Goal: Task Accomplishment & Management: Complete application form

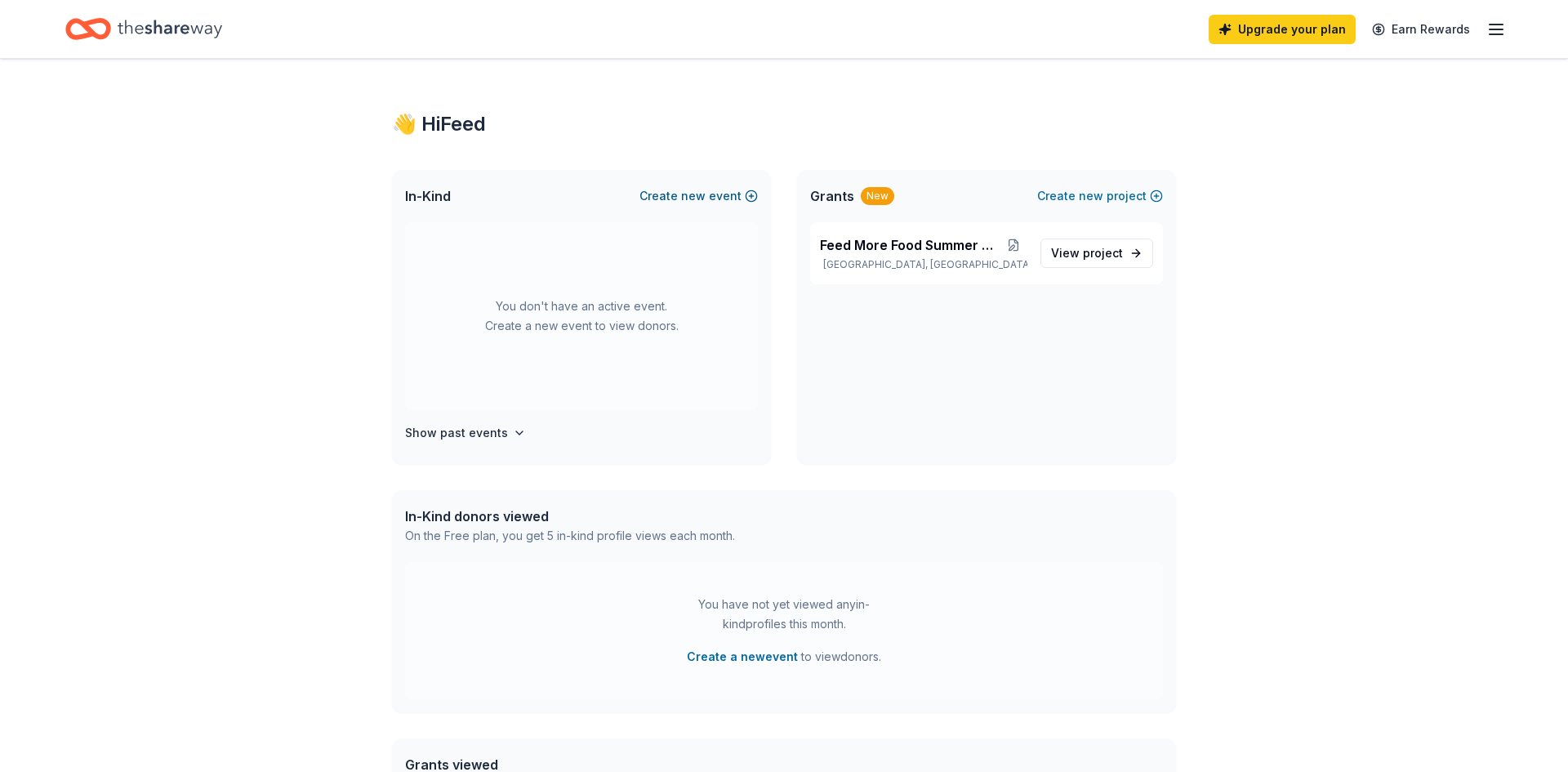
click at [682, 205] on button "Create new event" at bounding box center [698, 196] width 118 height 20
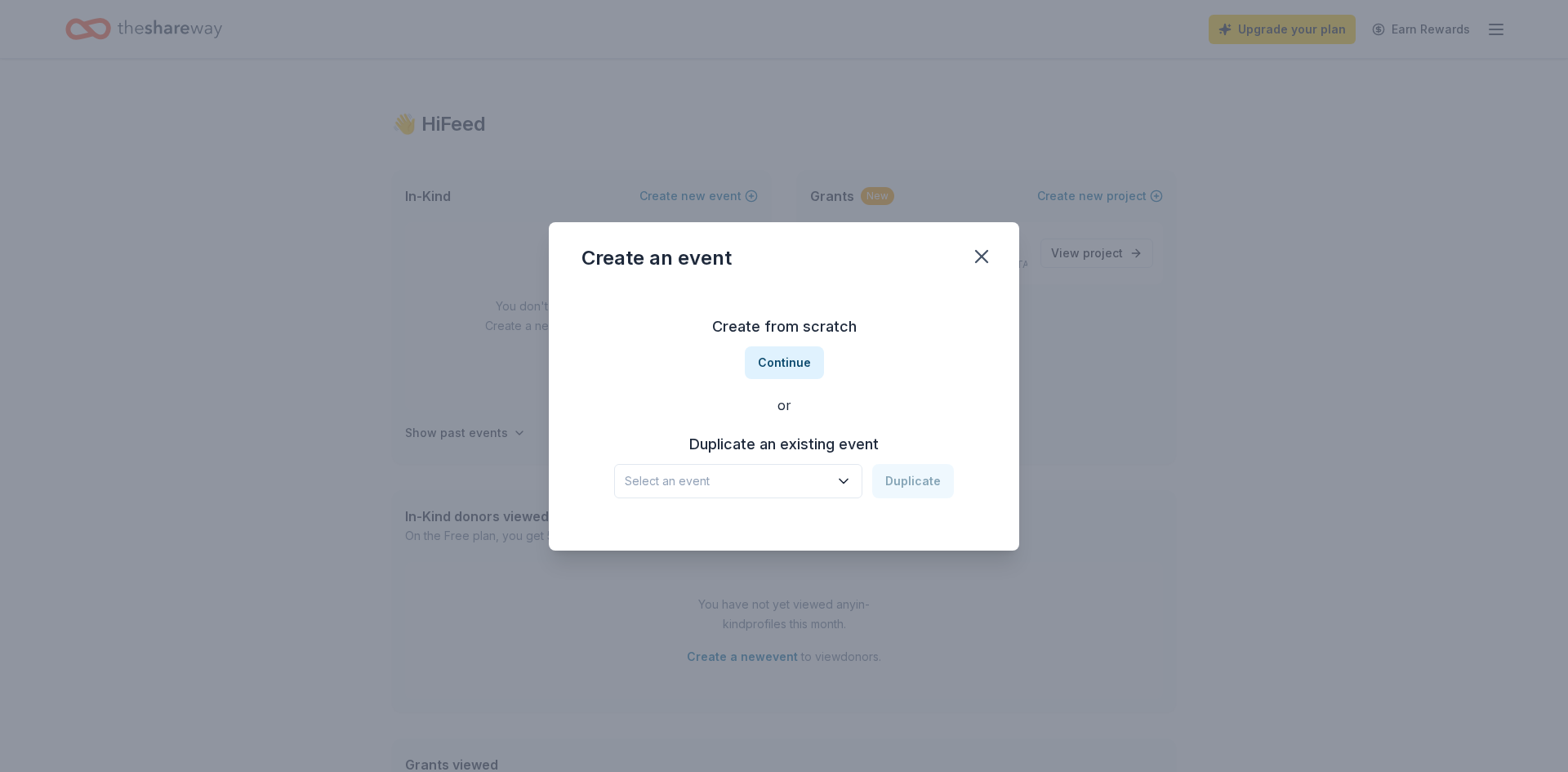
click at [765, 471] on span "Select an event" at bounding box center [727, 481] width 204 height 20
click at [779, 349] on button "Continue" at bounding box center [784, 363] width 79 height 32
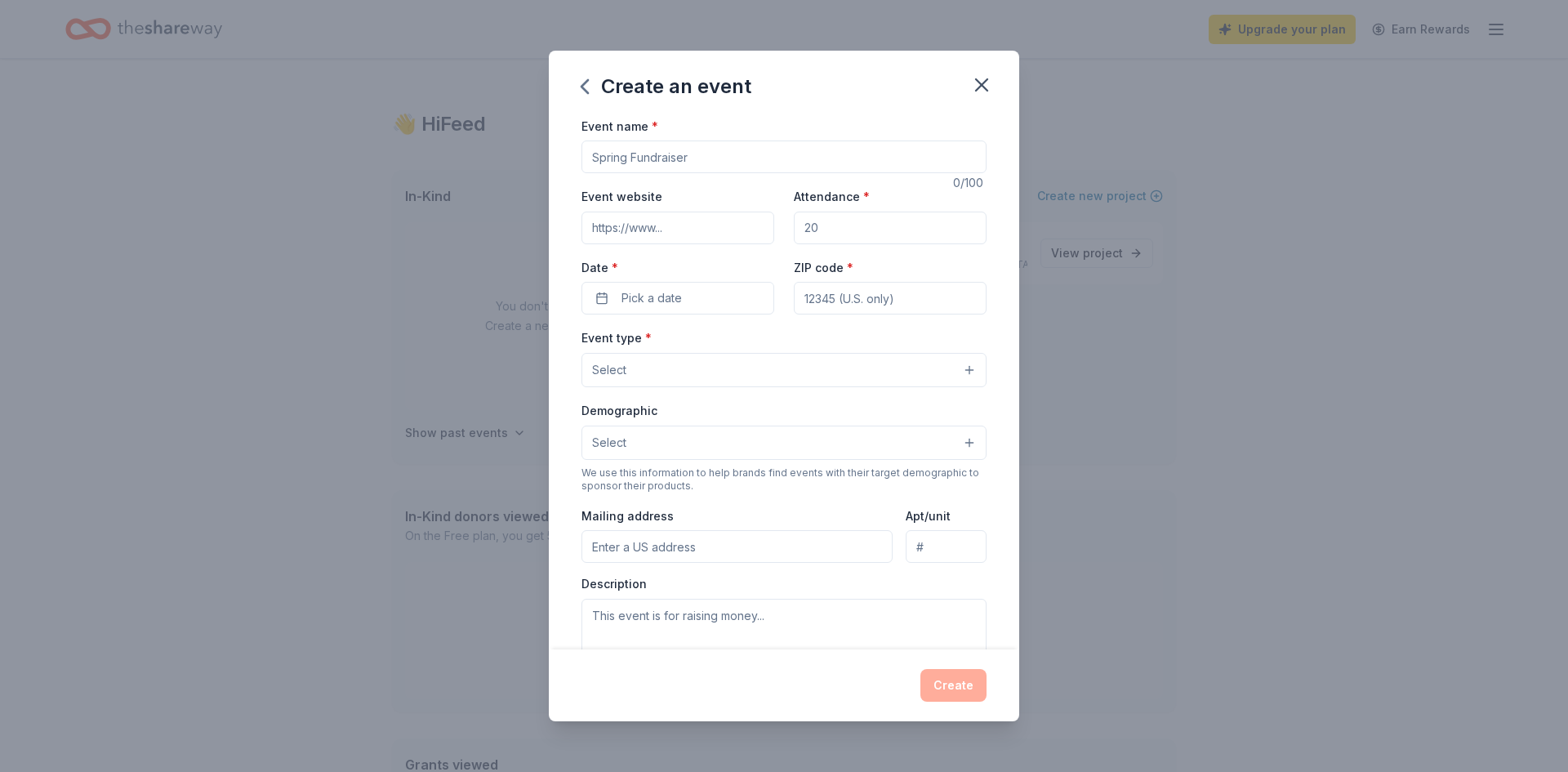
click at [634, 167] on input "Event name *" at bounding box center [784, 156] width 405 height 32
type input "Be More Merry Toy Giveaway"
click at [639, 225] on input "Event website" at bounding box center [678, 228] width 193 height 32
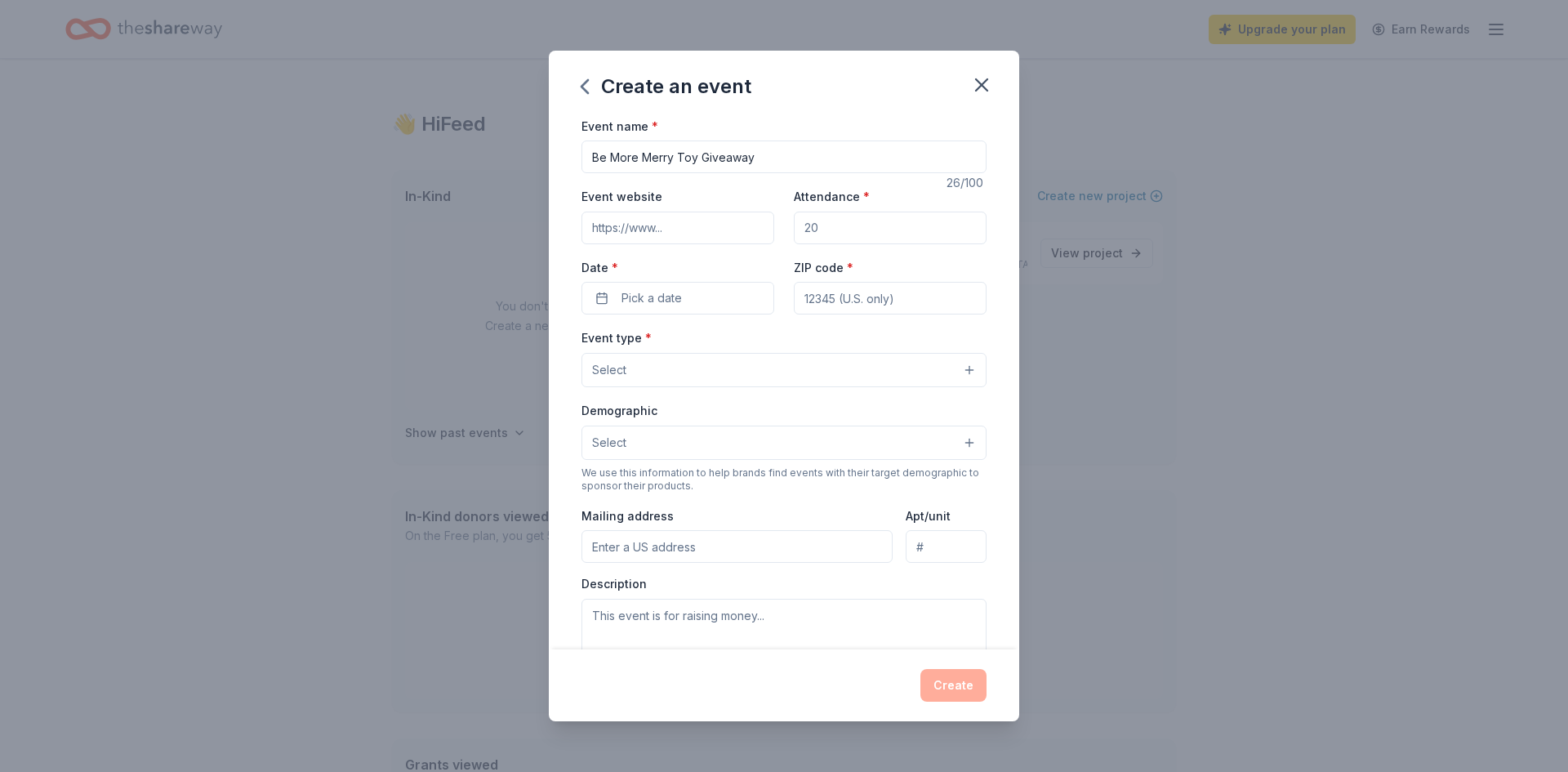
click at [833, 232] on input "Attendance *" at bounding box center [890, 228] width 193 height 32
type input "100"
click at [722, 282] on div "Date * Pick a date" at bounding box center [678, 286] width 193 height 58
click at [726, 290] on button "Pick a date" at bounding box center [678, 298] width 193 height 32
click at [753, 350] on div "[DATE]" at bounding box center [678, 340] width 206 height 23
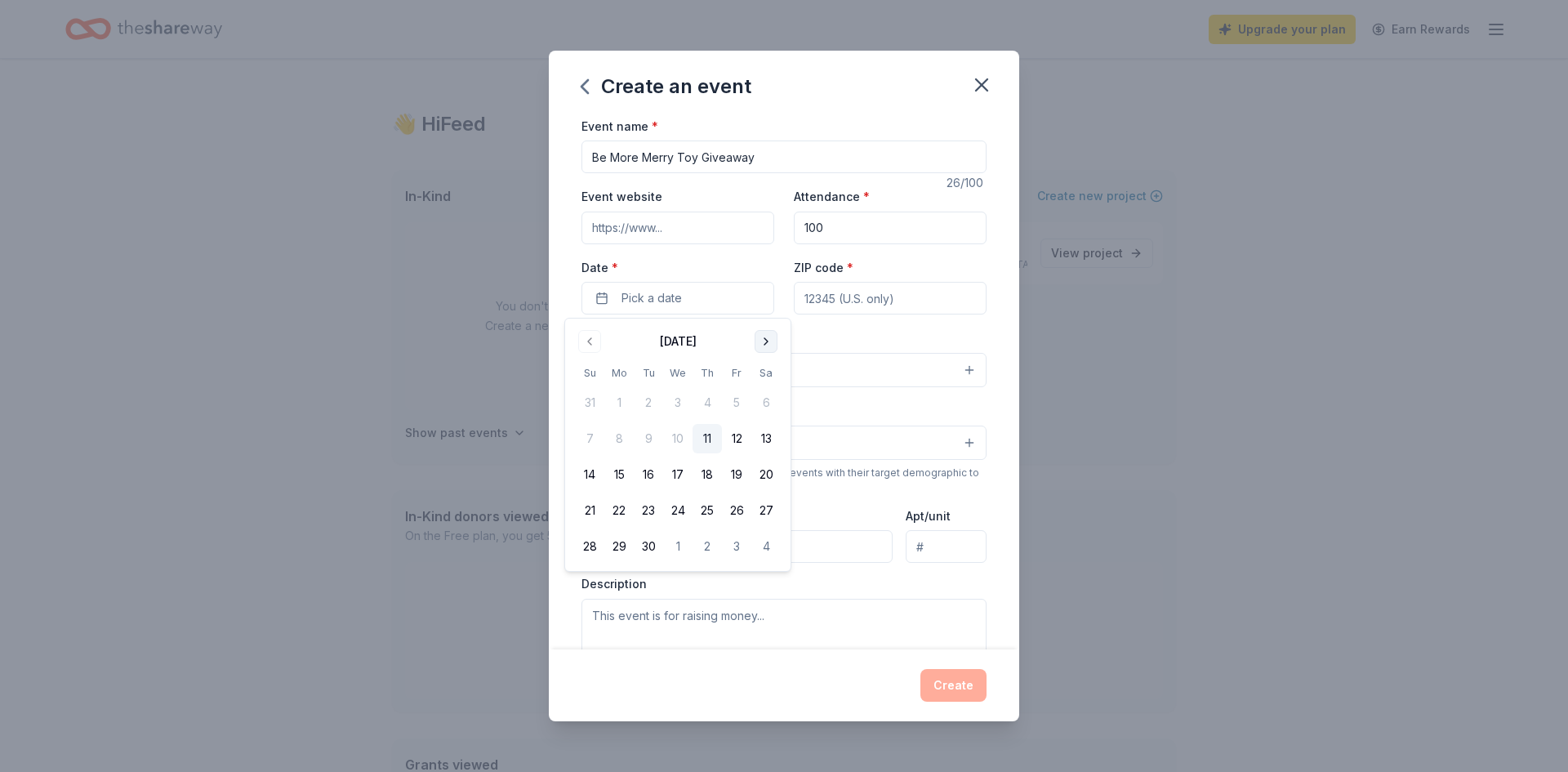
click at [756, 349] on button "Go to next month" at bounding box center [766, 342] width 23 height 23
click at [757, 349] on button "Go to next month" at bounding box center [766, 342] width 23 height 23
click at [766, 442] on button "13" at bounding box center [766, 438] width 30 height 30
click at [864, 291] on input "ZIP code *" at bounding box center [890, 298] width 193 height 32
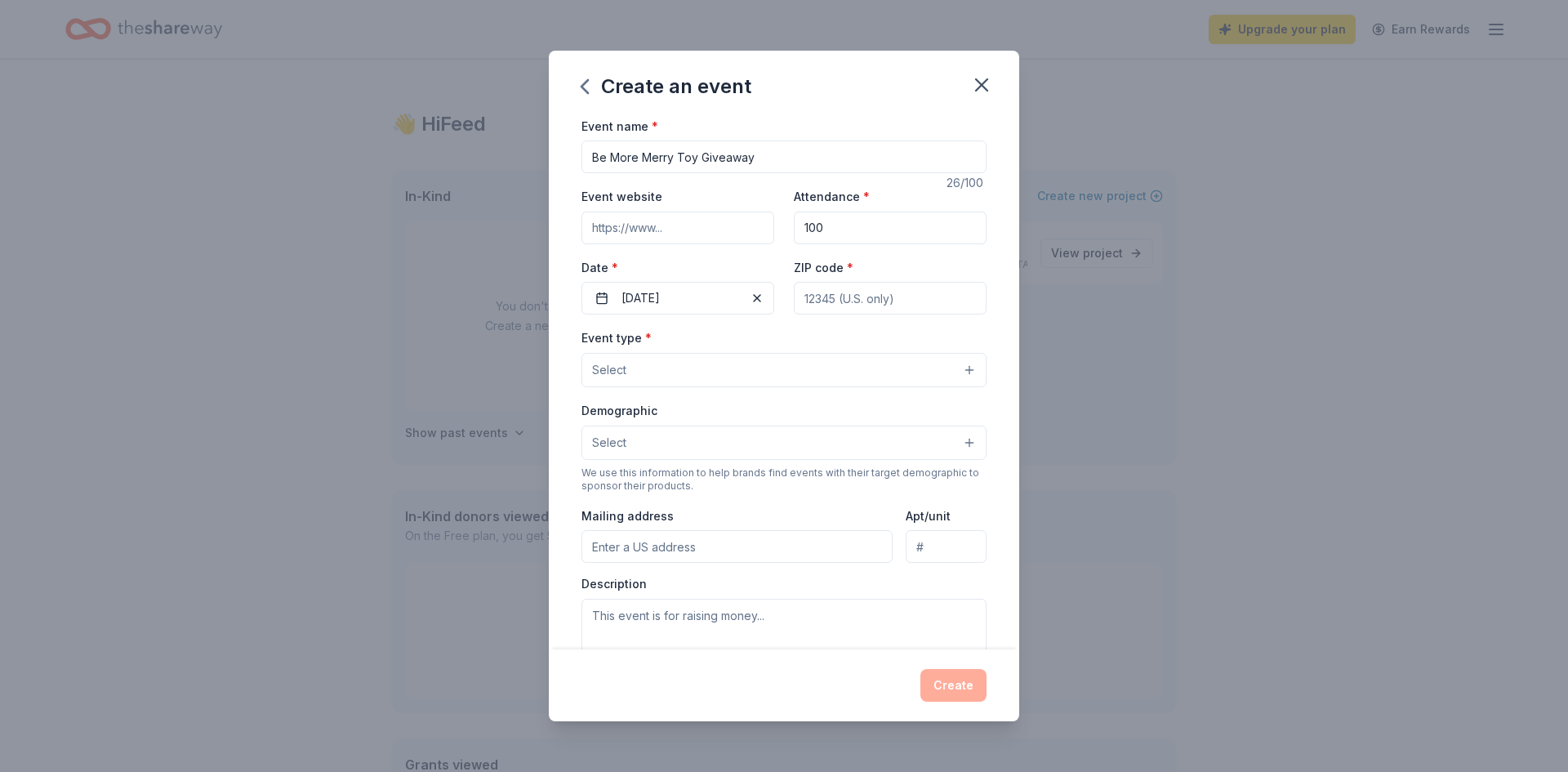
type input "33637"
type input "[STREET_ADDRESS]"
type input "c"
click at [708, 355] on button "Select" at bounding box center [784, 370] width 405 height 34
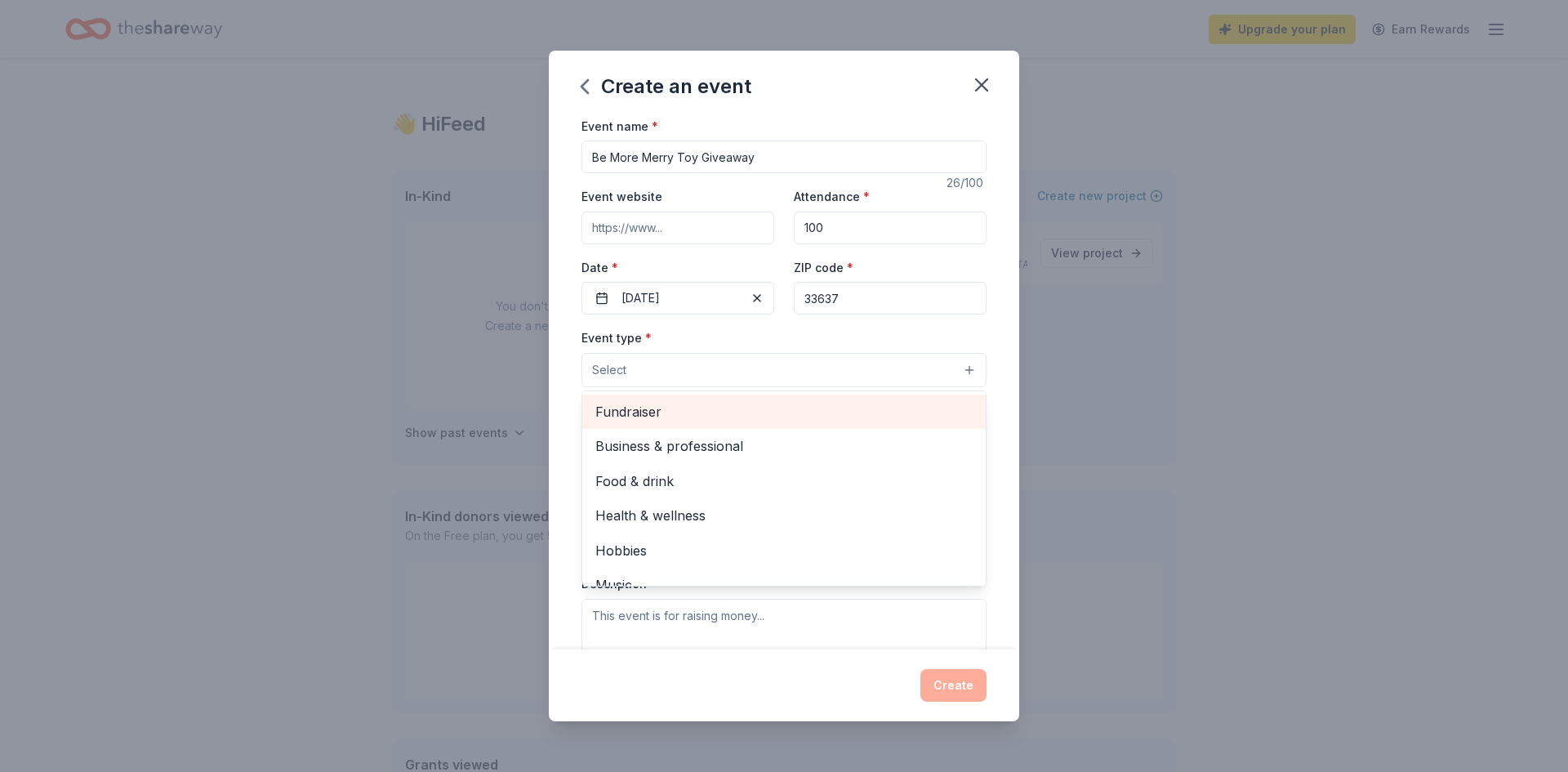
click at [673, 420] on span "Fundraiser" at bounding box center [784, 411] width 378 height 21
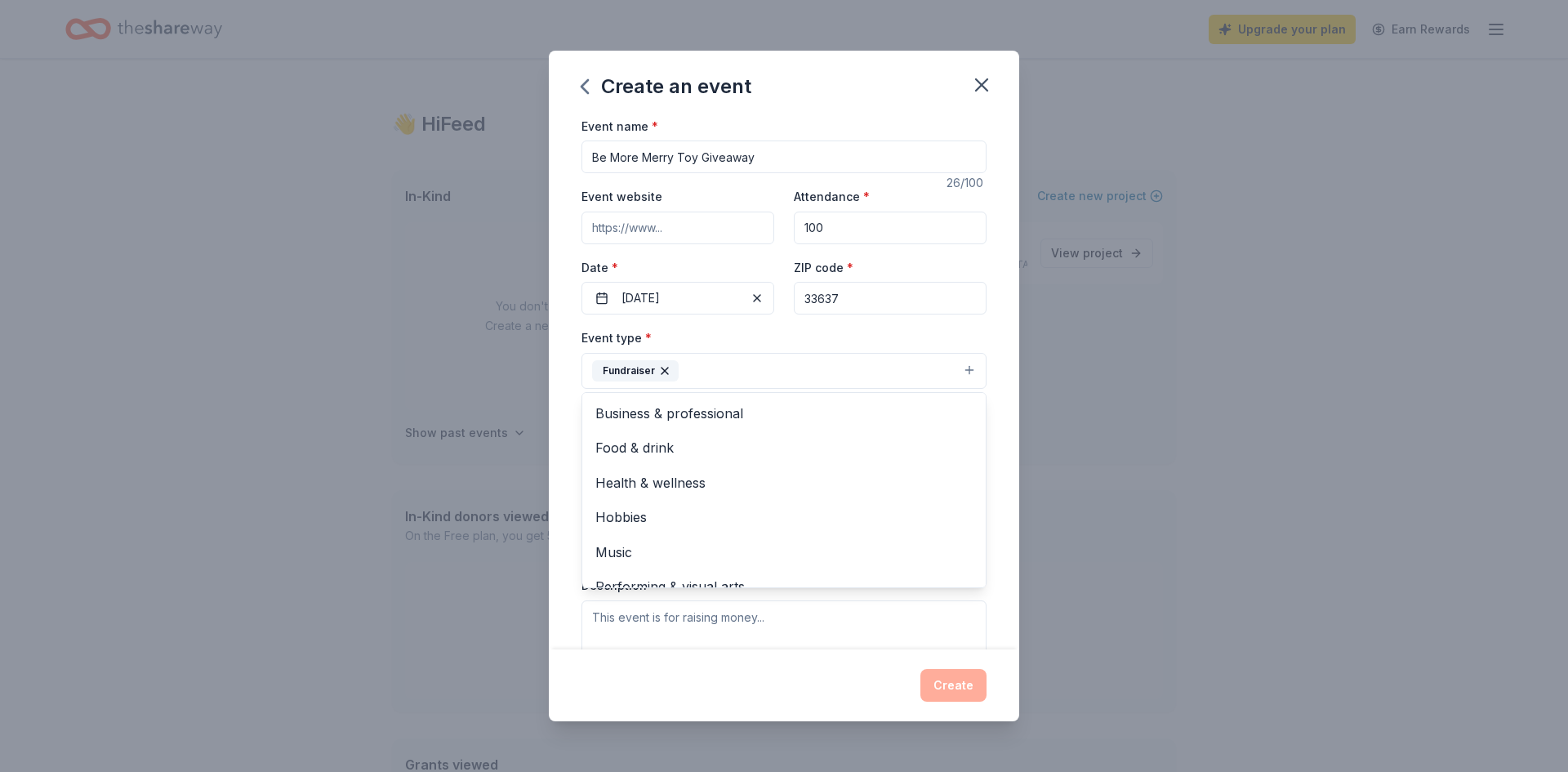
click at [756, 349] on div "Event type * Fundraiser Business & professional Food & drink Health & wellness …" at bounding box center [784, 358] width 405 height 61
click at [732, 447] on button "Select" at bounding box center [784, 445] width 405 height 34
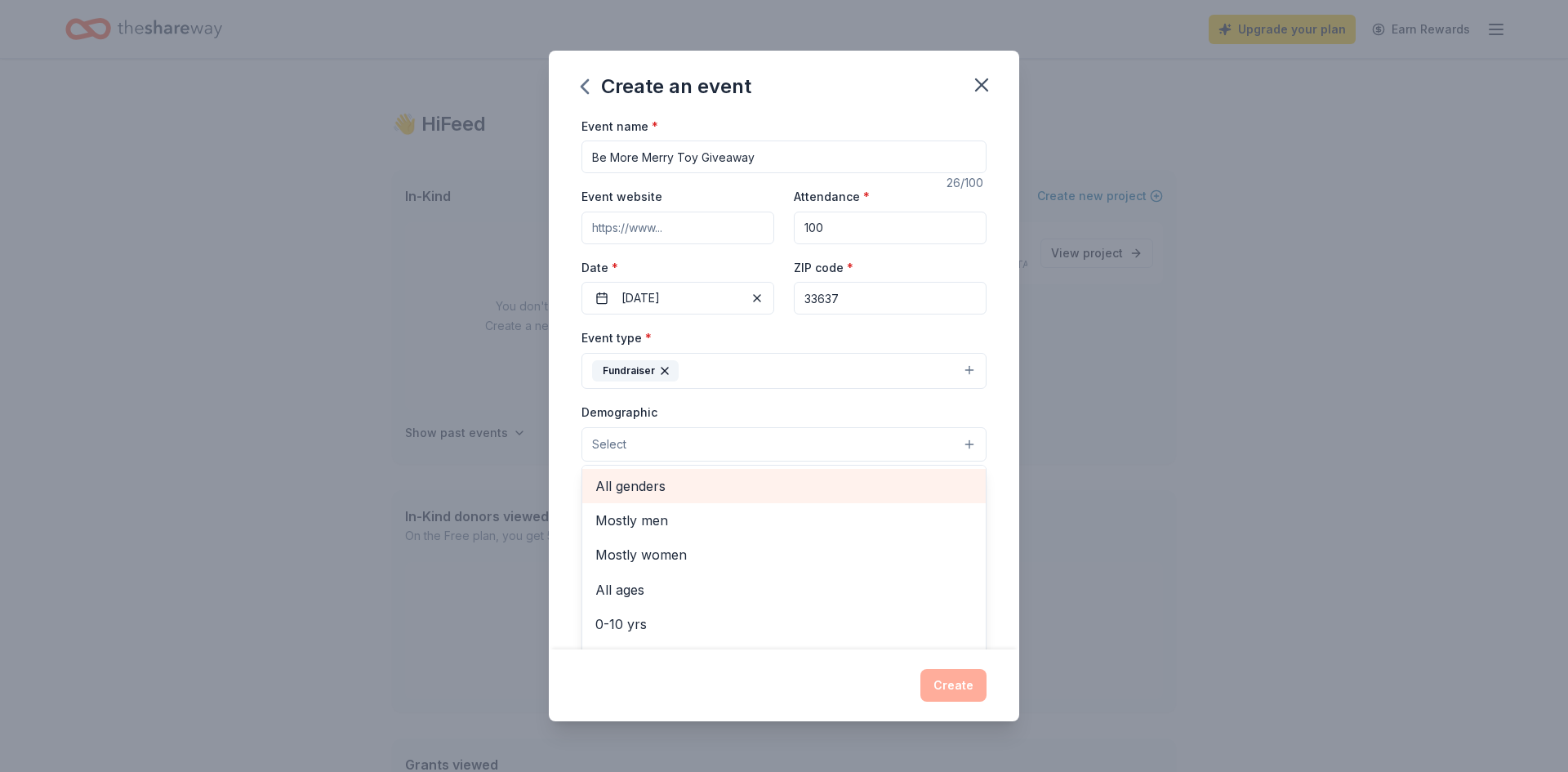
click at [702, 480] on span "All genders" at bounding box center [784, 486] width 378 height 21
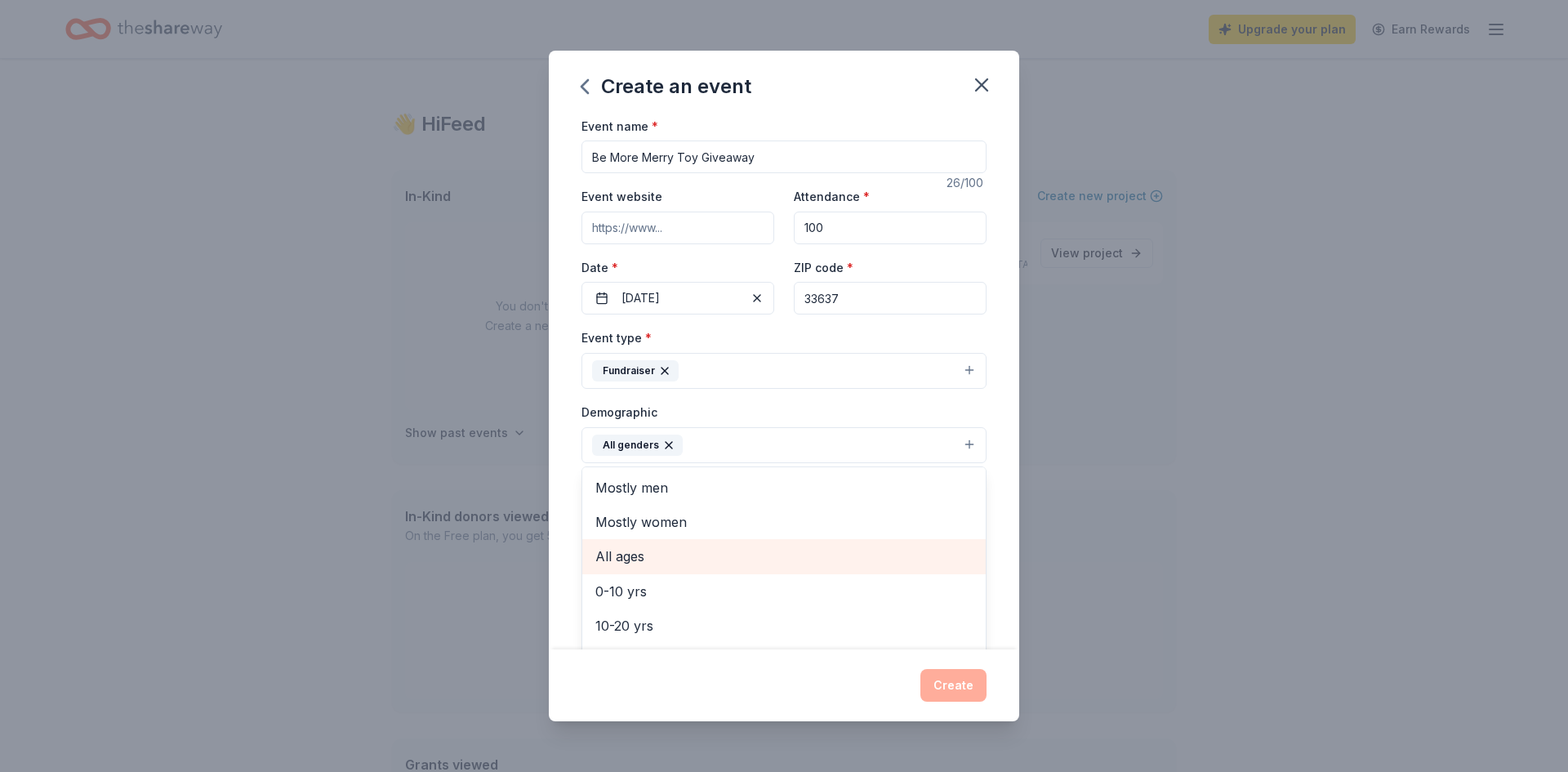
click at [667, 560] on span "All ages" at bounding box center [784, 556] width 378 height 21
click at [979, 408] on div "Demographic All genders All ages Mostly men Mostly women 0-10 yrs 10-20 yrs 20-…" at bounding box center [784, 432] width 405 height 61
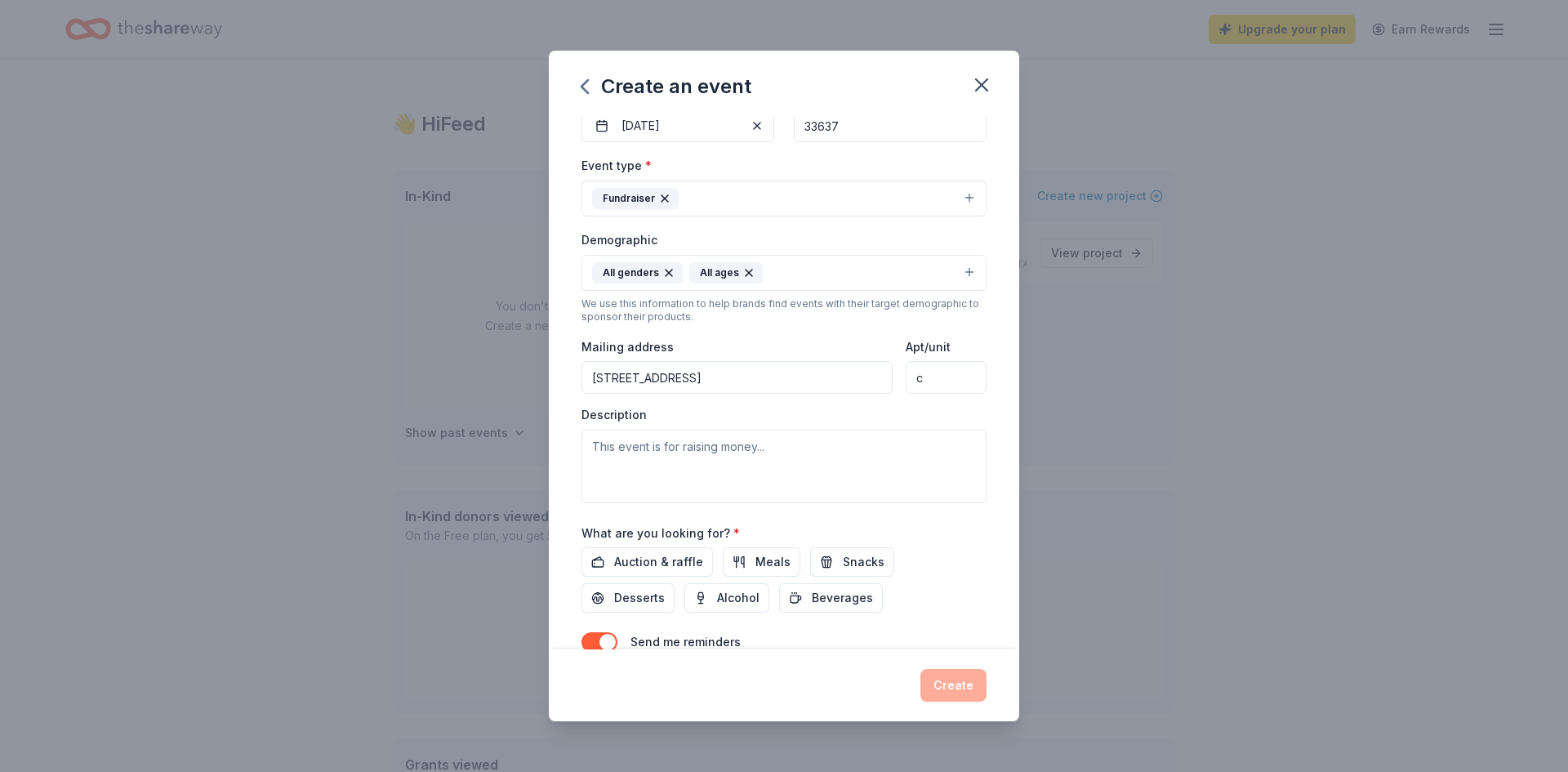
scroll to position [188, 0]
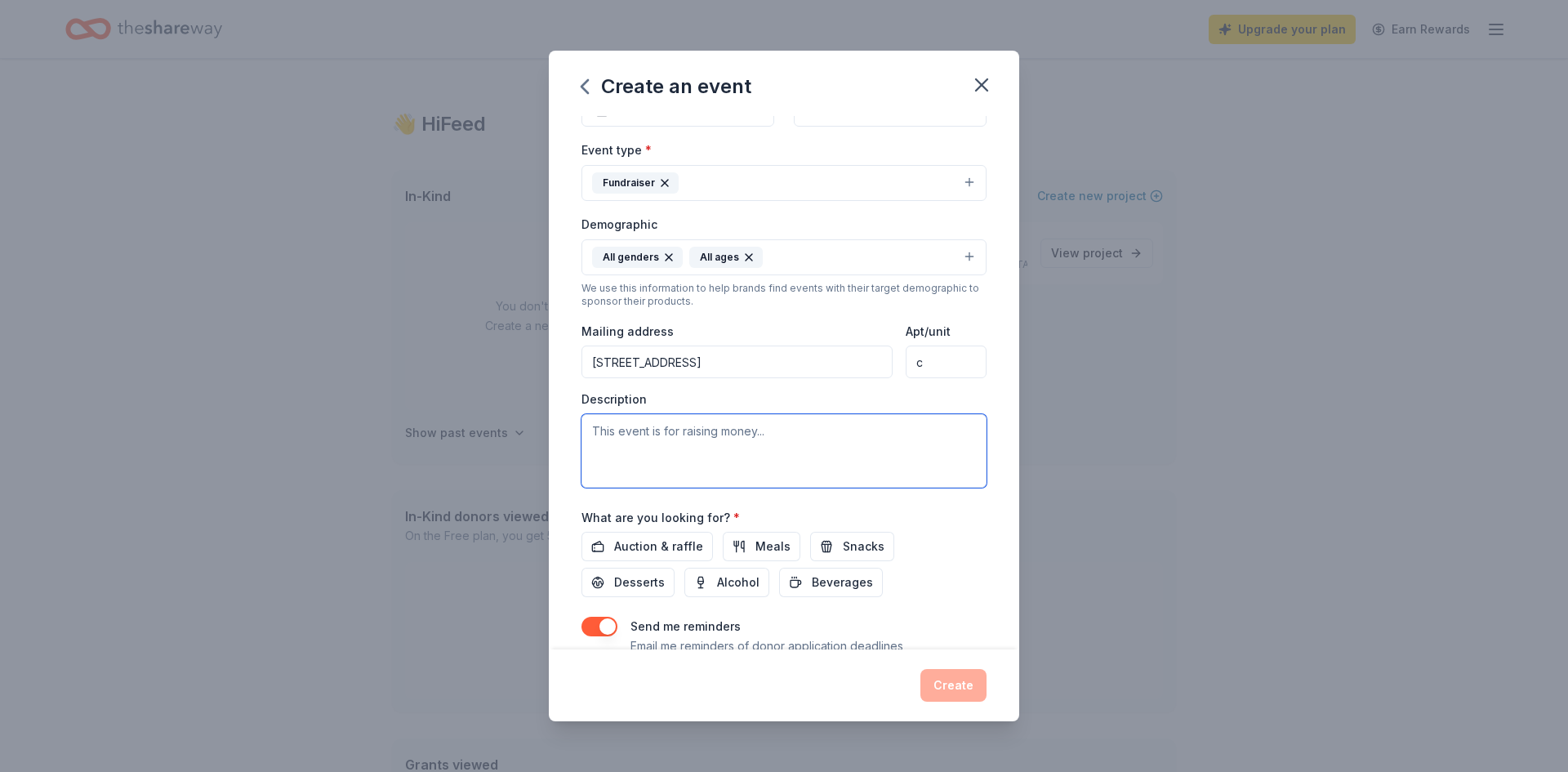
click at [739, 449] on textarea at bounding box center [784, 450] width 405 height 73
paste textarea "This festive community event aims to provide children with toys and holiday che…"
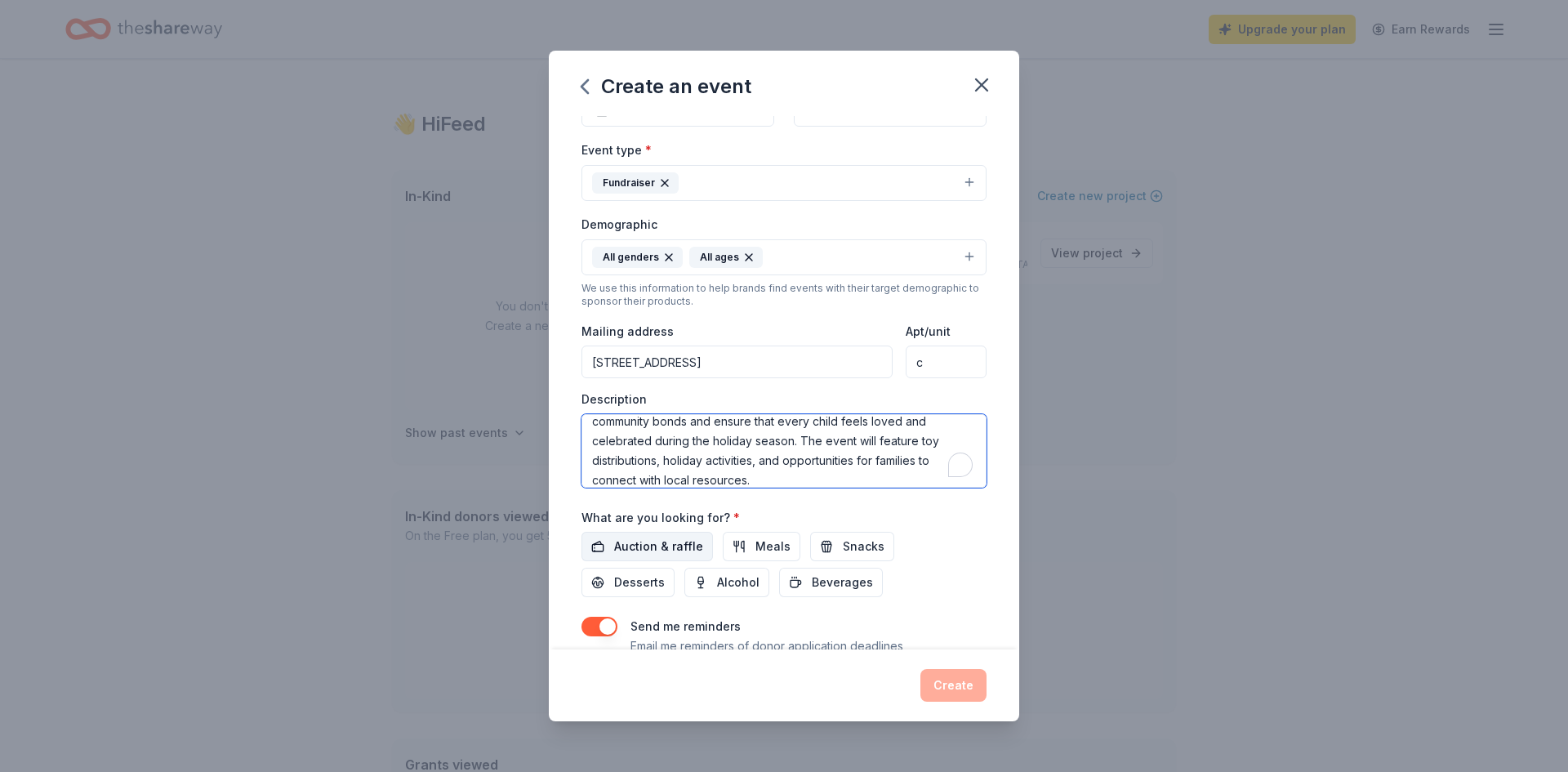
scroll to position [69, 0]
type textarea "This festive community event aims to provide children with toys and holiday che…"
click at [685, 554] on span "Auction & raffle" at bounding box center [658, 547] width 89 height 20
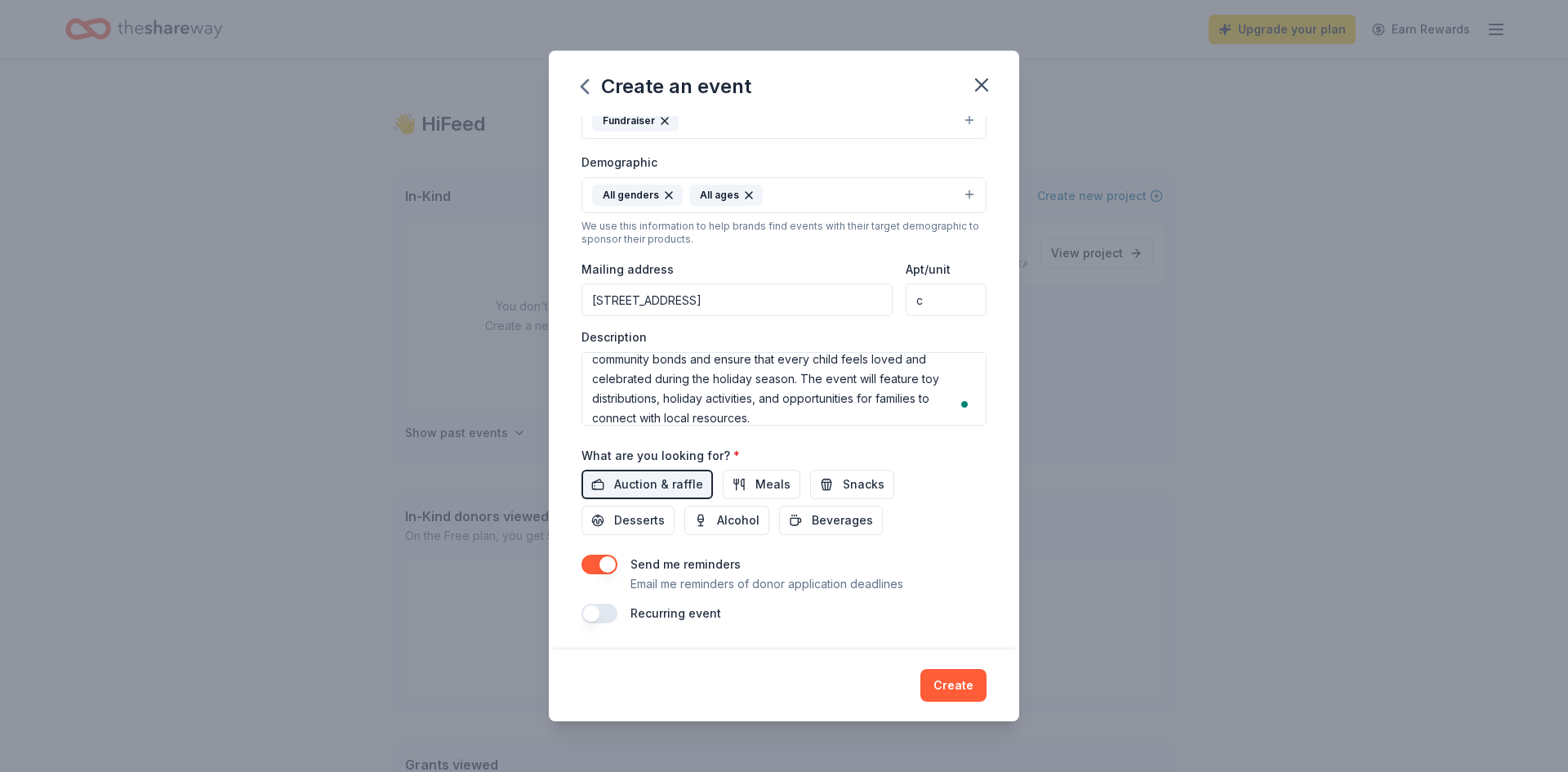
click at [599, 567] on button "button" at bounding box center [600, 564] width 36 height 20
click at [747, 488] on button "Meals" at bounding box center [761, 484] width 77 height 30
click at [818, 483] on button "Snacks" at bounding box center [852, 484] width 84 height 30
click at [779, 516] on button "Beverages" at bounding box center [831, 520] width 104 height 30
click at [665, 511] on span "Desserts" at bounding box center [639, 520] width 51 height 20
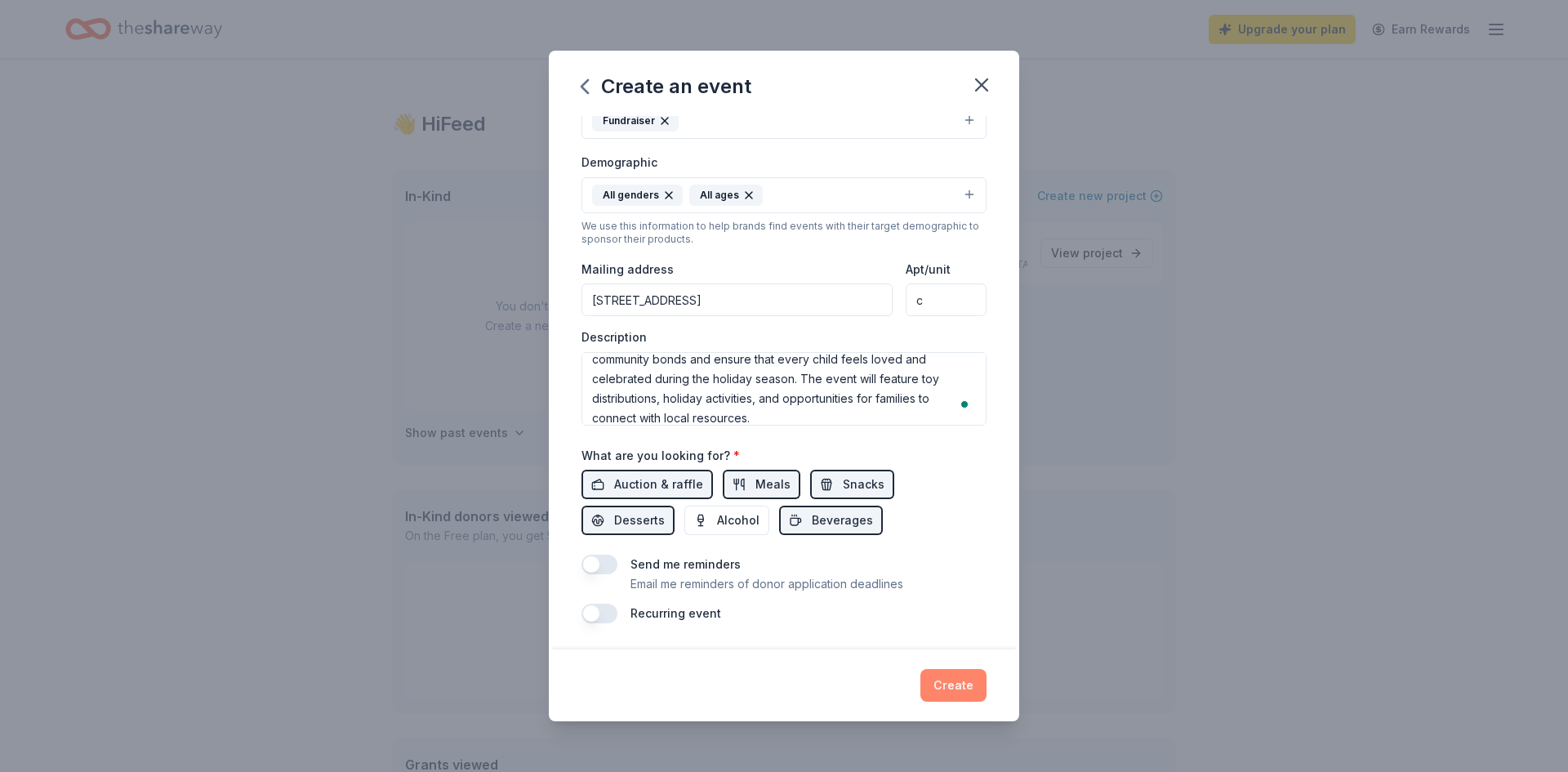
click at [968, 693] on button "Create" at bounding box center [953, 685] width 66 height 32
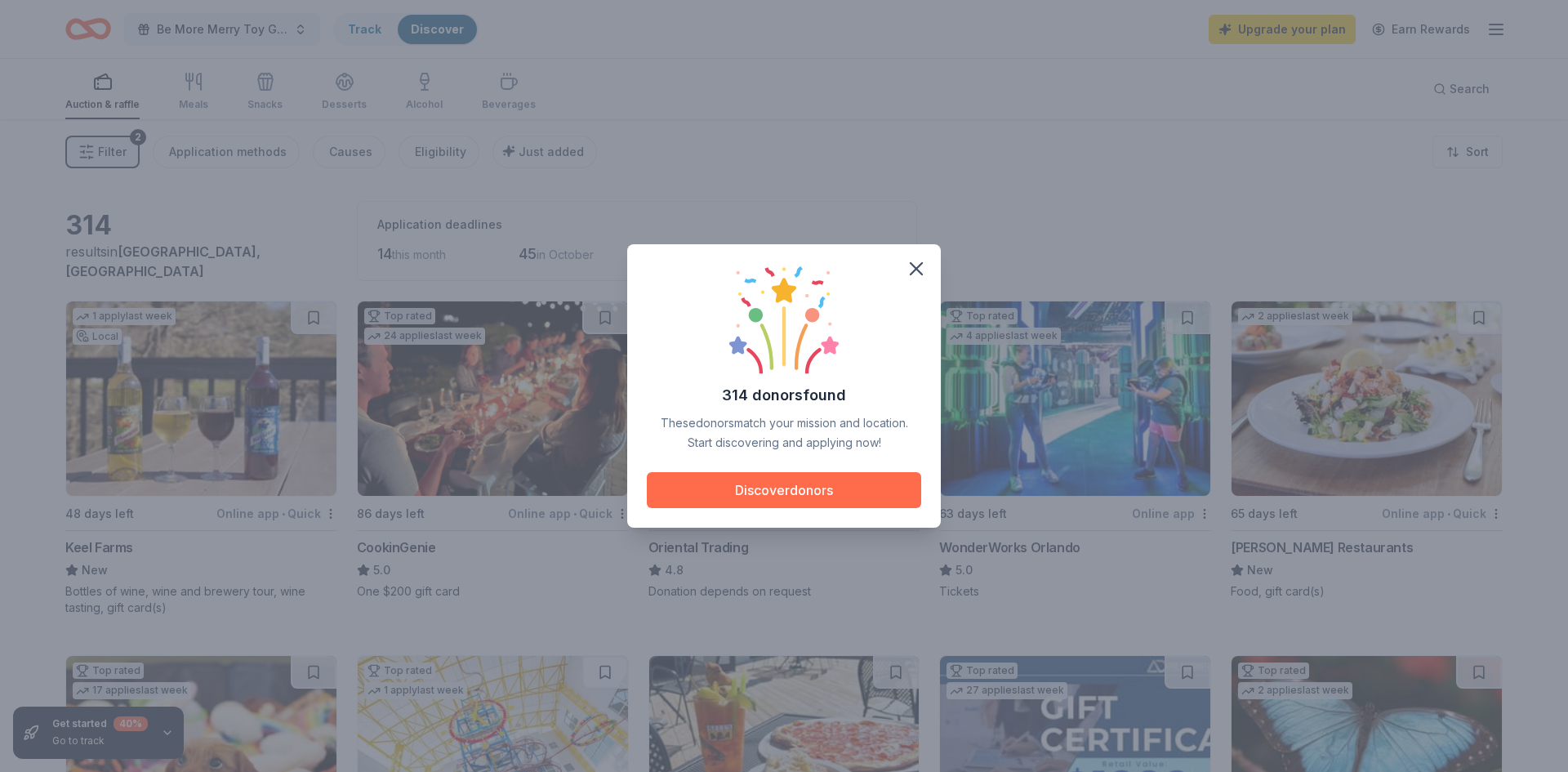
click at [823, 492] on button "Discover donors" at bounding box center [784, 490] width 275 height 36
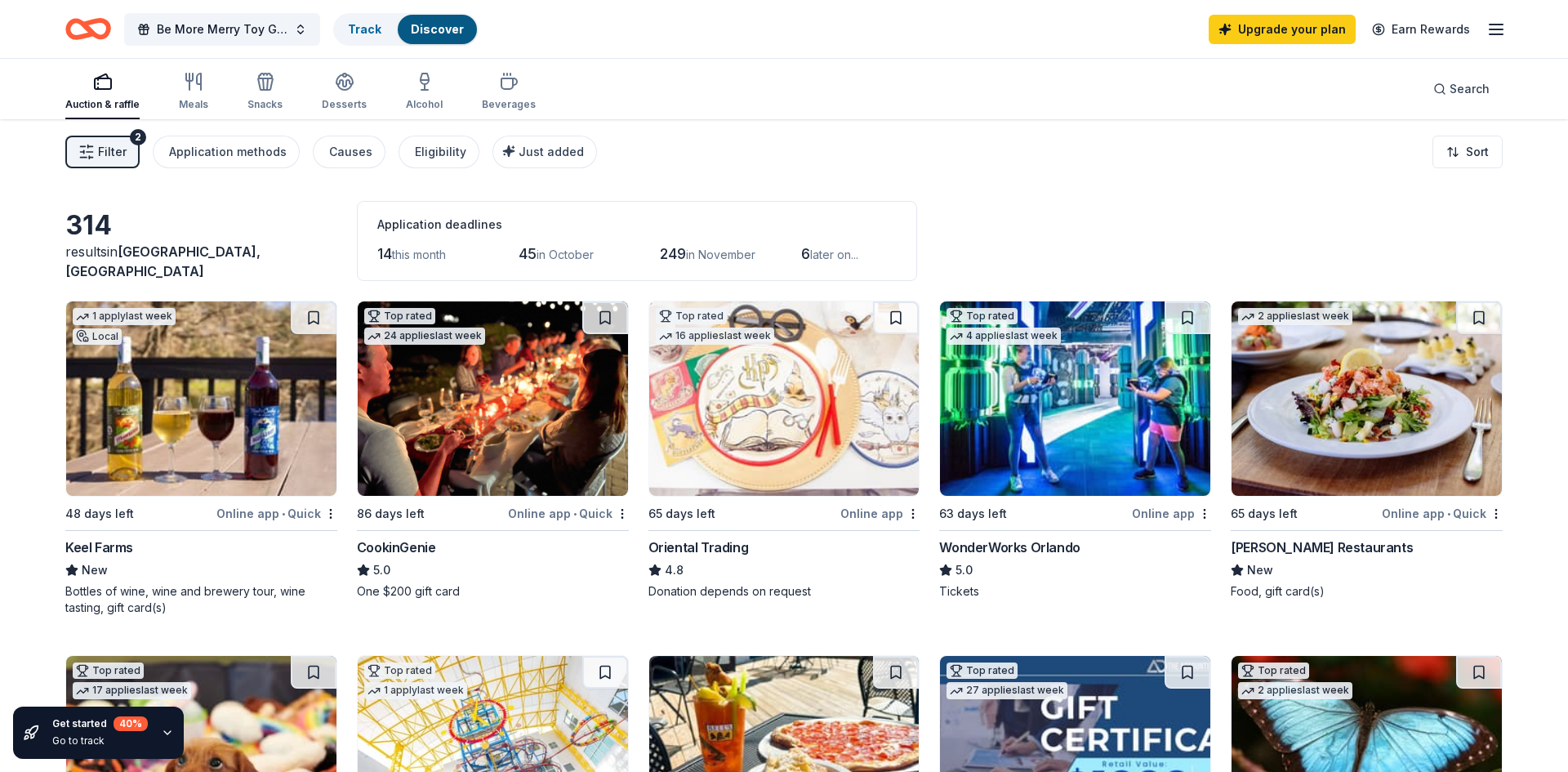
click at [102, 143] on span "Filter" at bounding box center [113, 152] width 29 height 20
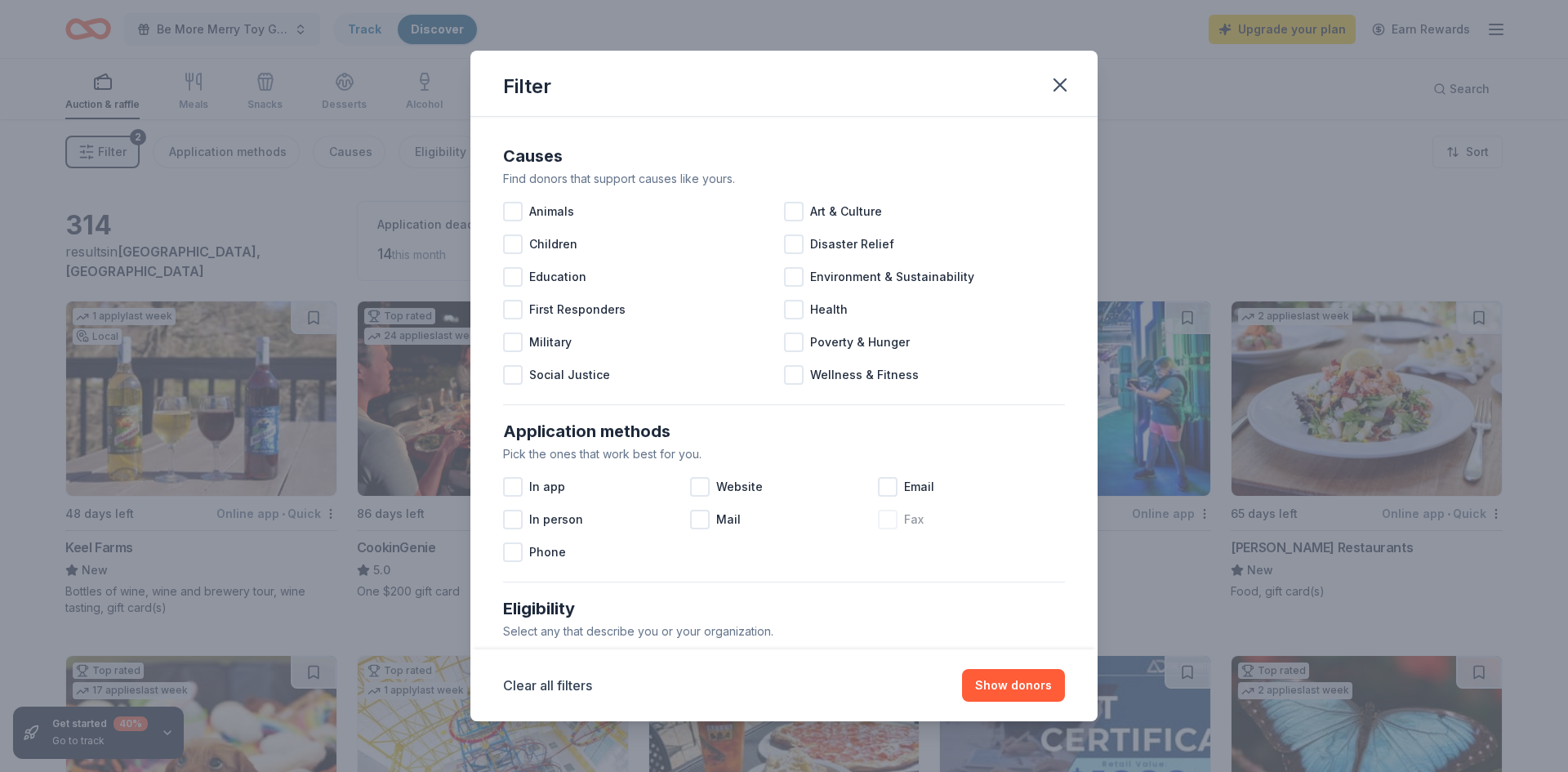
scroll to position [2, 0]
click at [1058, 73] on icon "button" at bounding box center [1060, 85] width 23 height 23
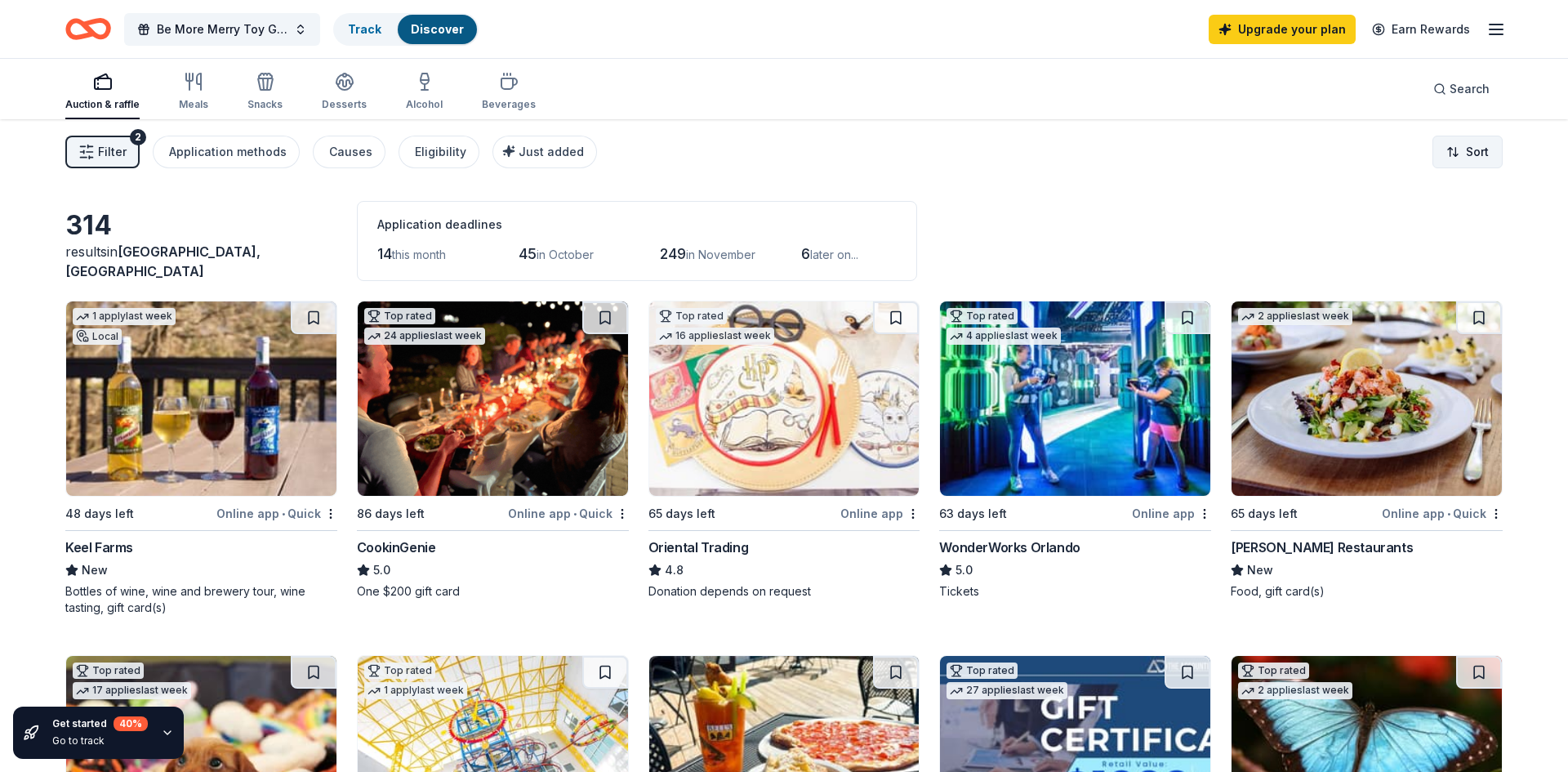
click at [1454, 164] on body "Be More Merry Toy Giveaway Track Discover Upgrade your plan Earn Rewards Auctio…" at bounding box center [784, 386] width 1568 height 772
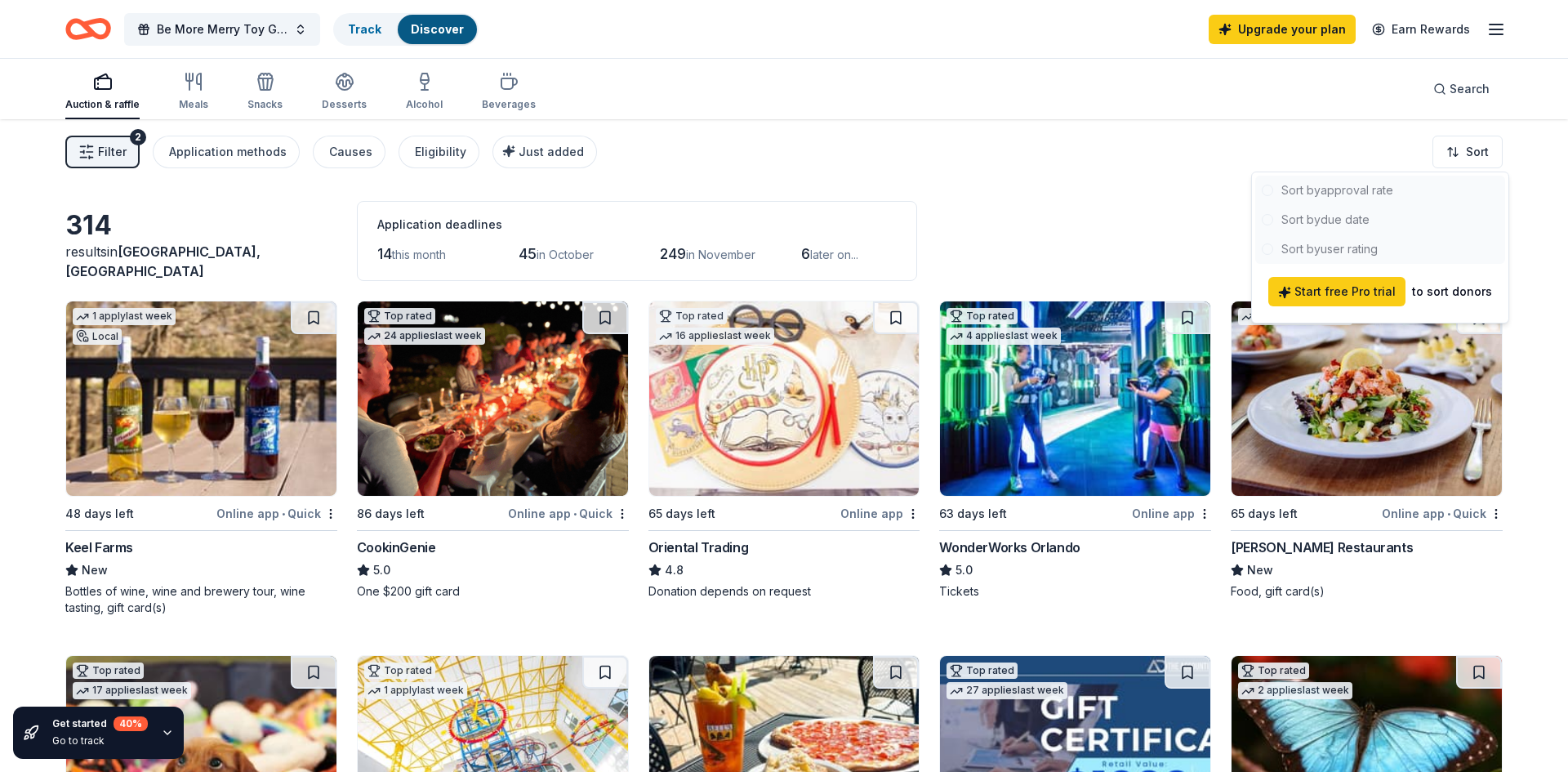
click at [1172, 207] on html "Be More Merry Toy Giveaway Track Discover Upgrade your plan Earn Rewards Auctio…" at bounding box center [784, 386] width 1568 height 772
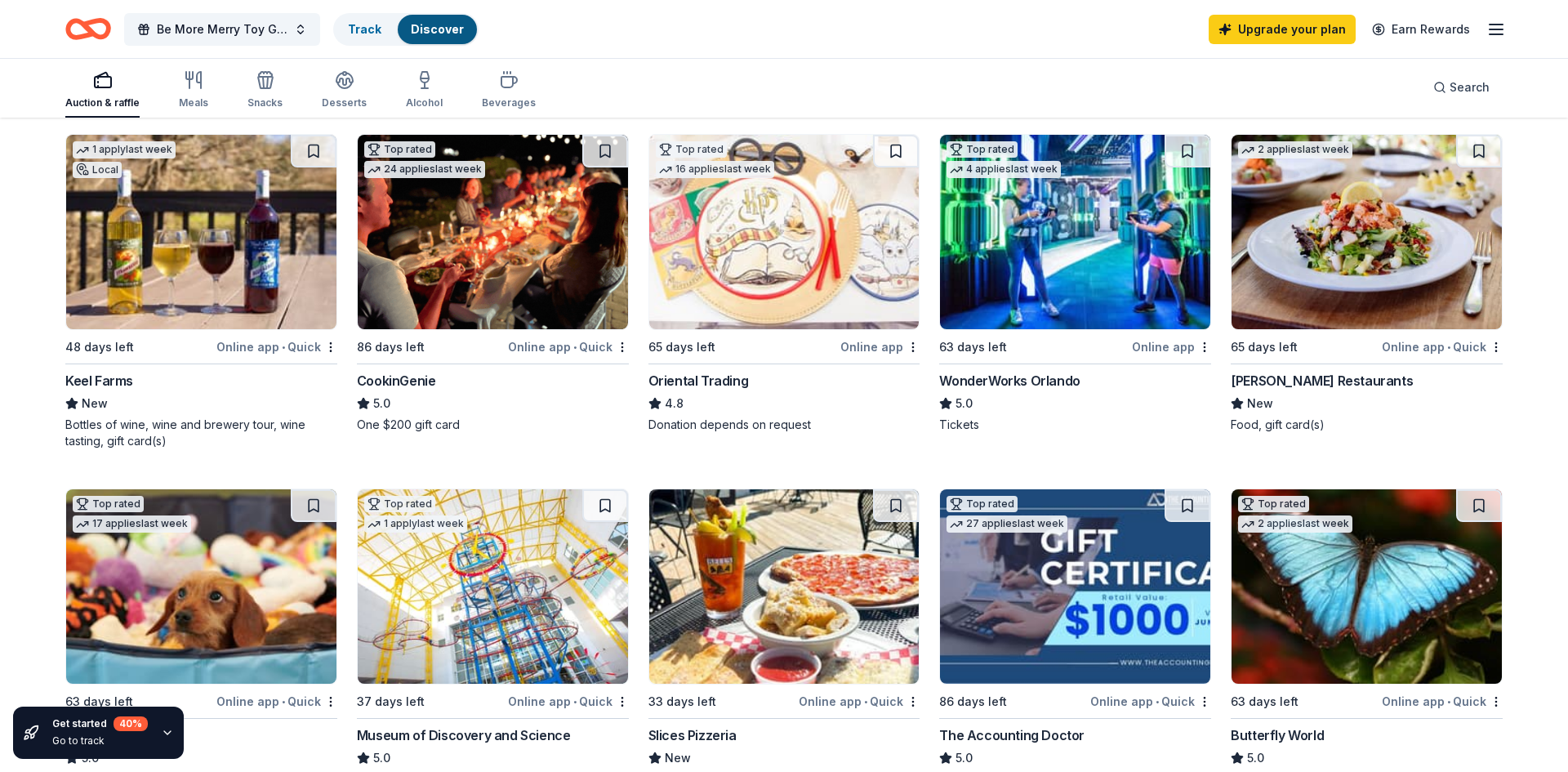
scroll to position [173, 0]
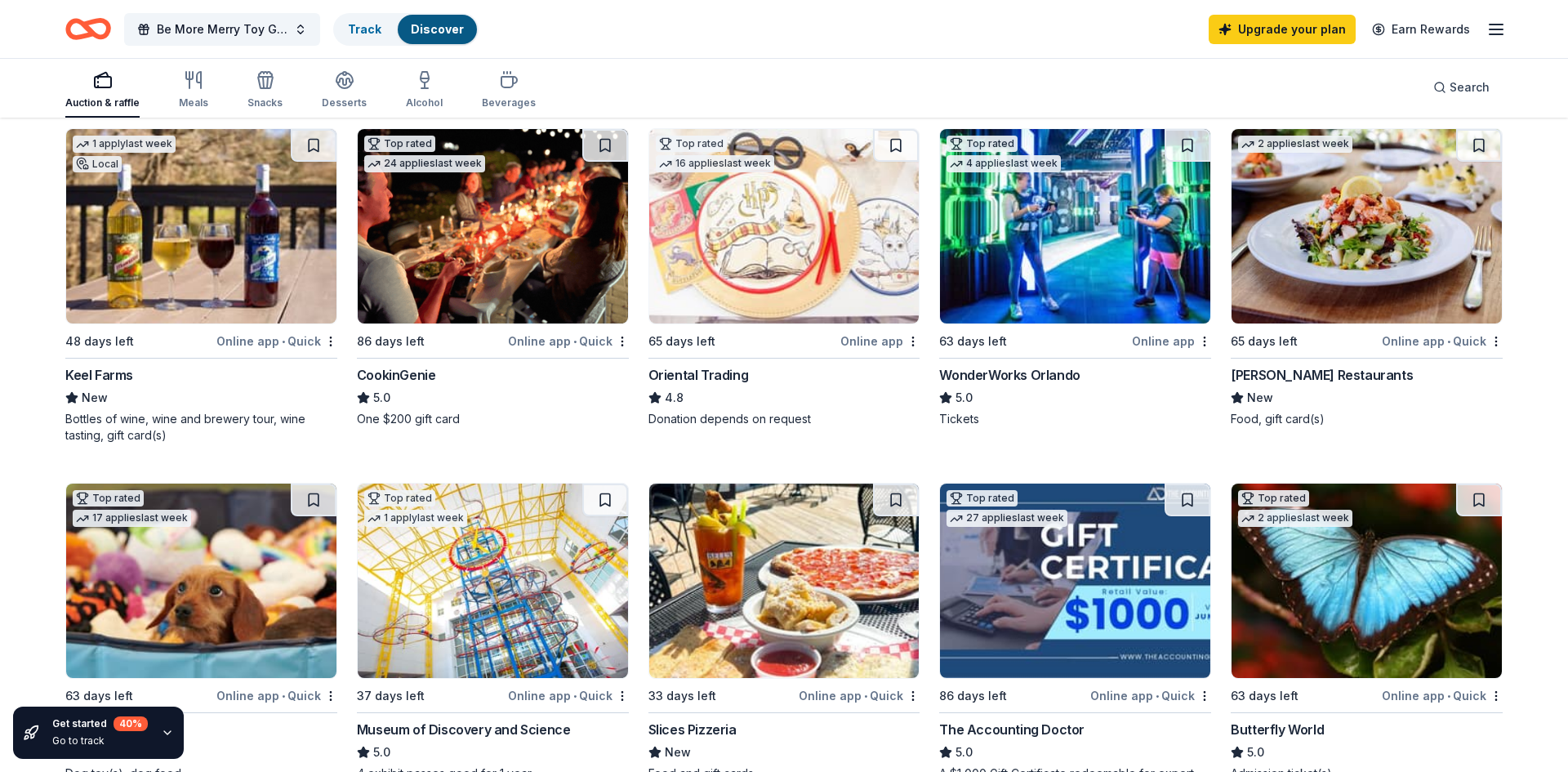
click at [510, 310] on img at bounding box center [492, 226] width 270 height 195
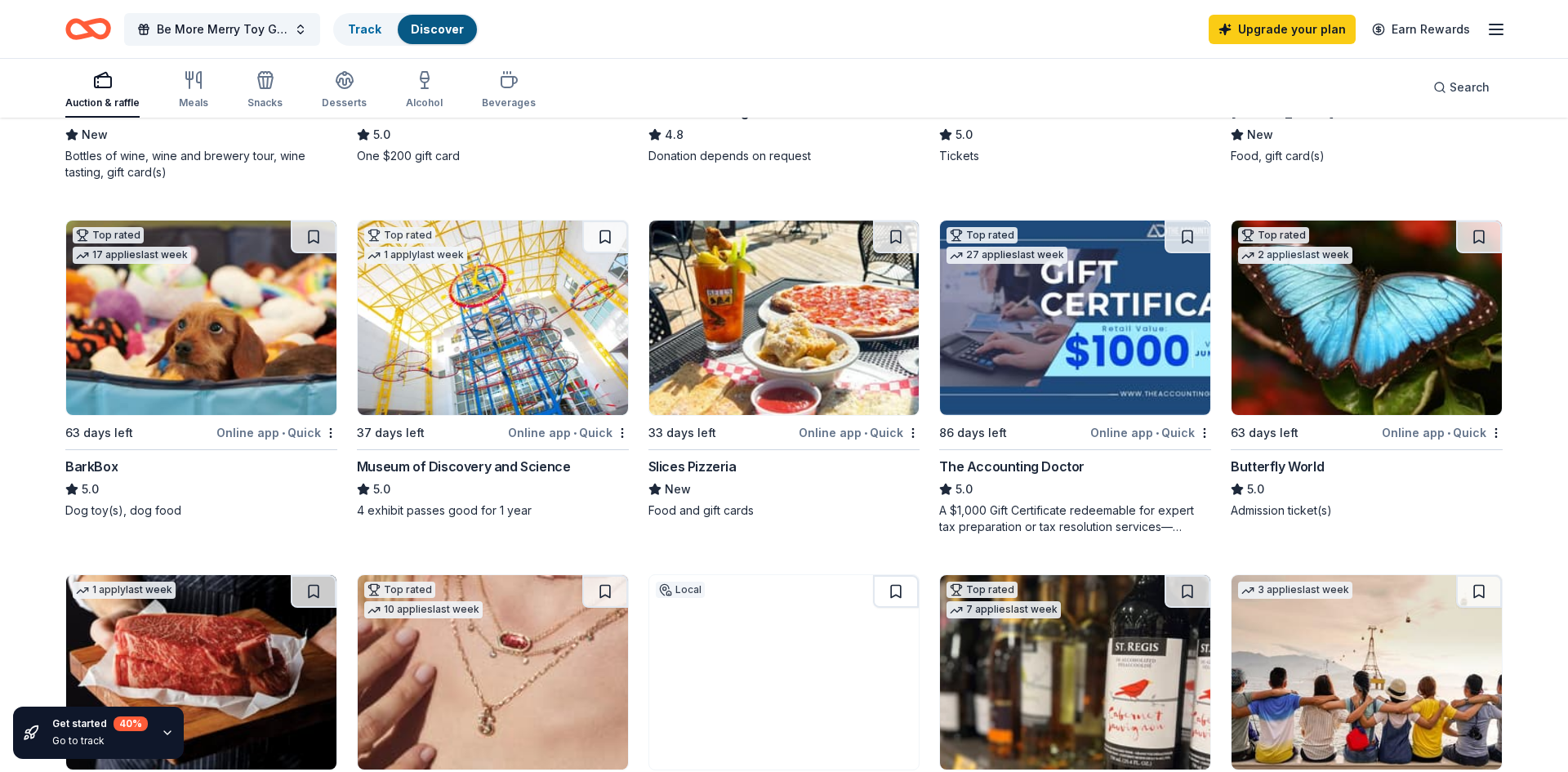
scroll to position [433, 0]
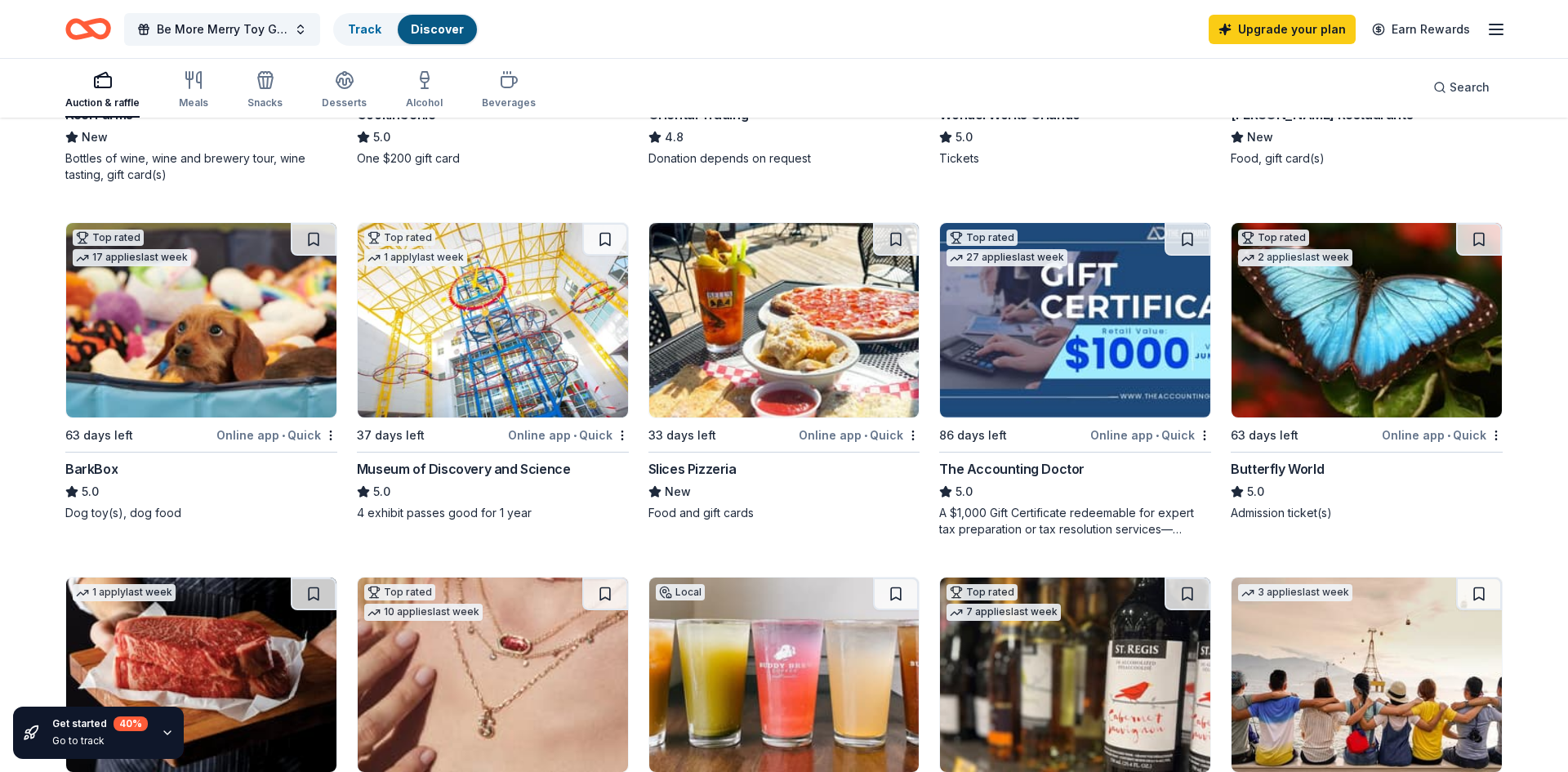
click at [741, 386] on img at bounding box center [784, 321] width 270 height 195
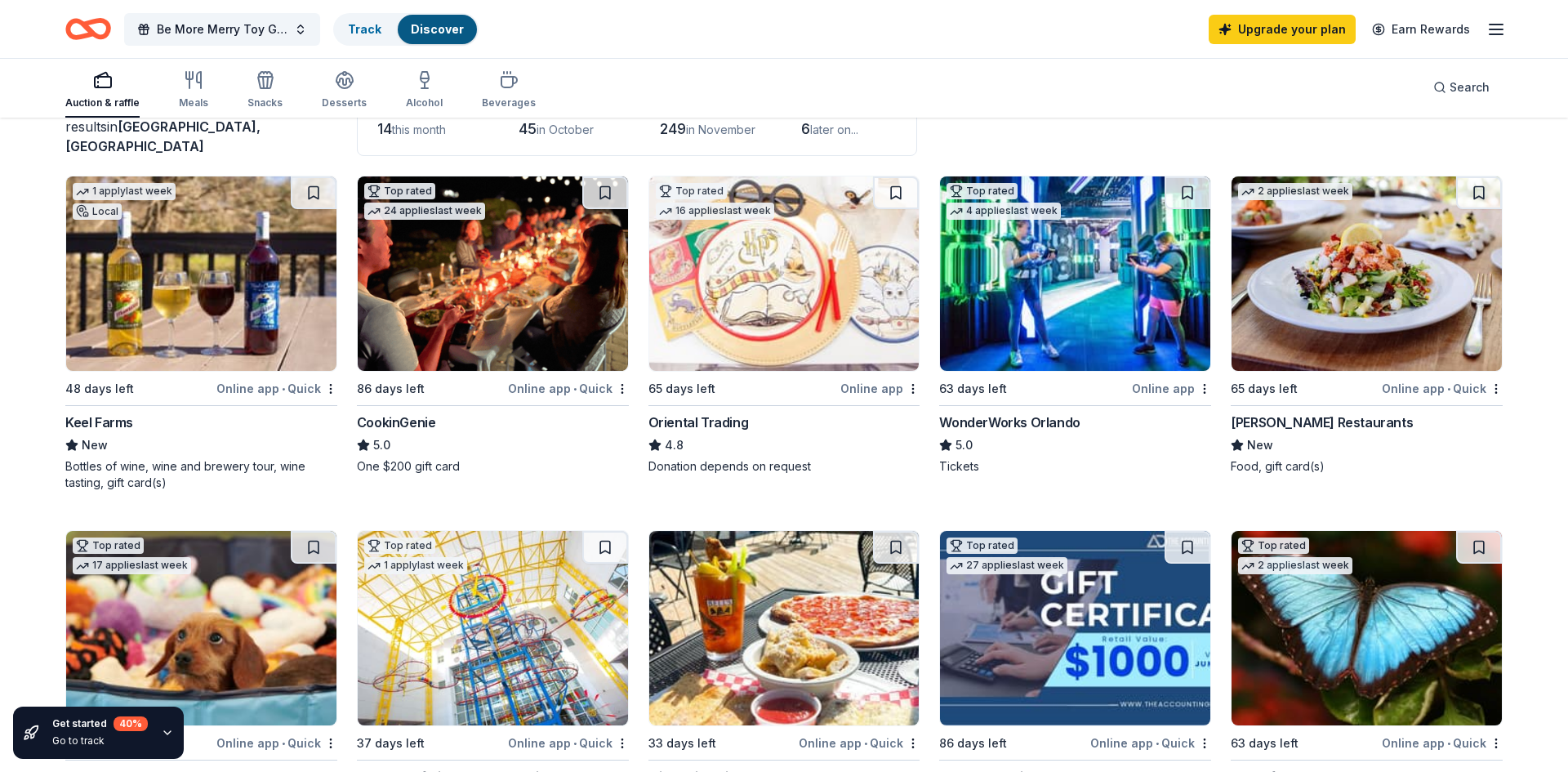
scroll to position [126, 0]
click at [856, 260] on img at bounding box center [784, 273] width 270 height 195
